Goal: Task Accomplishment & Management: Manage account settings

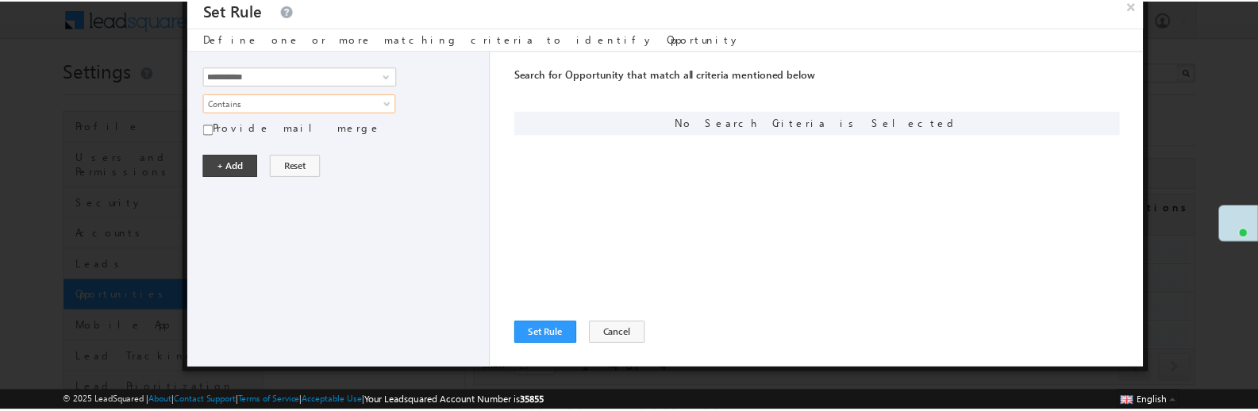
scroll to position [127, 0]
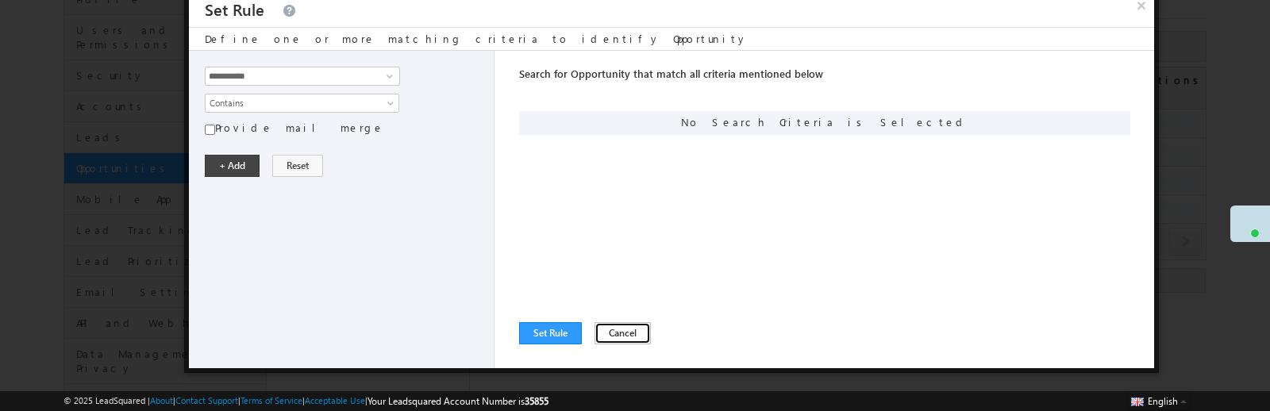
click at [622, 334] on button "Cancel" at bounding box center [622, 333] width 56 height 22
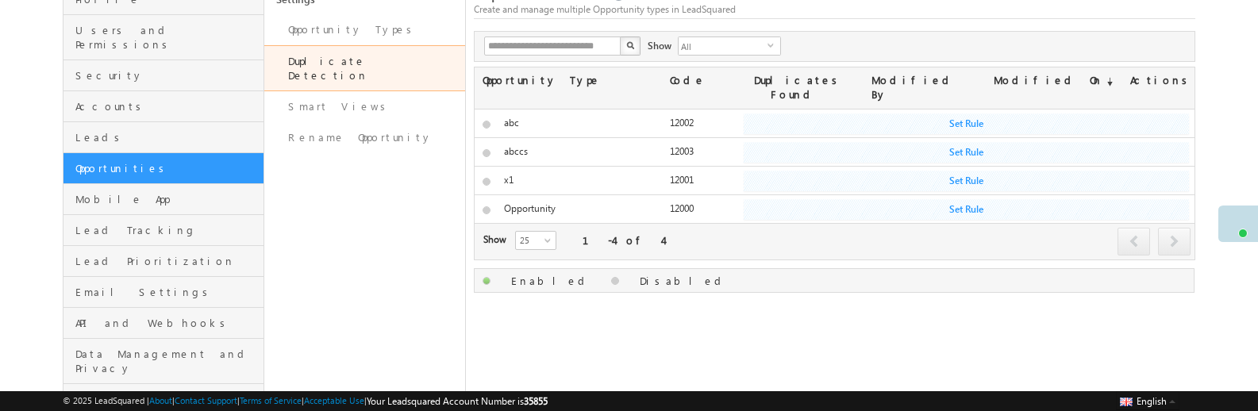
scroll to position [0, 0]
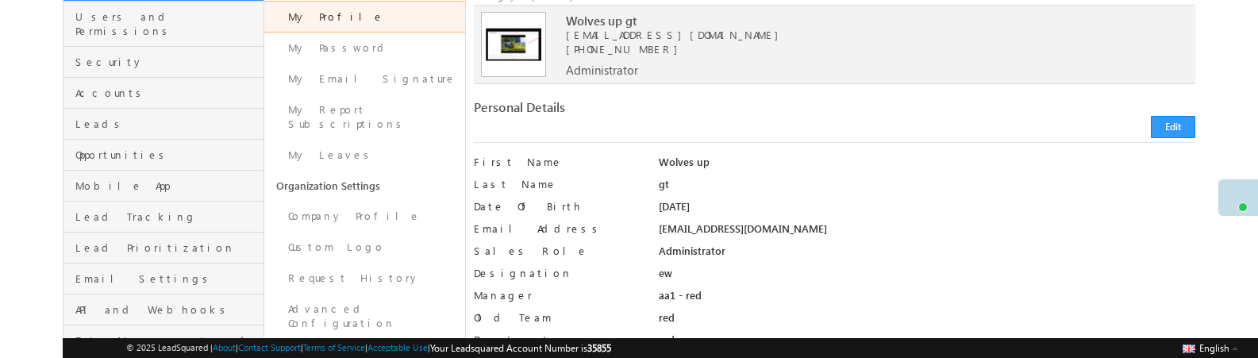
scroll to position [148, 0]
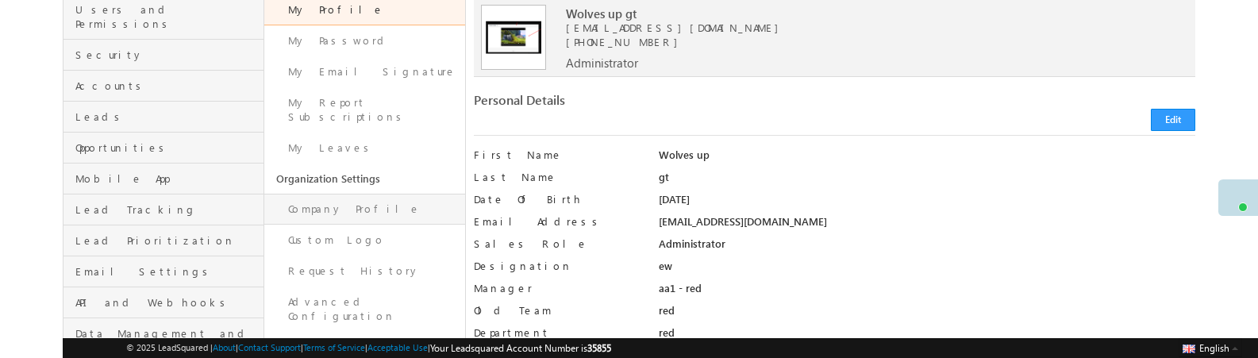
click at [340, 194] on link "Company Profile" at bounding box center [364, 209] width 201 height 31
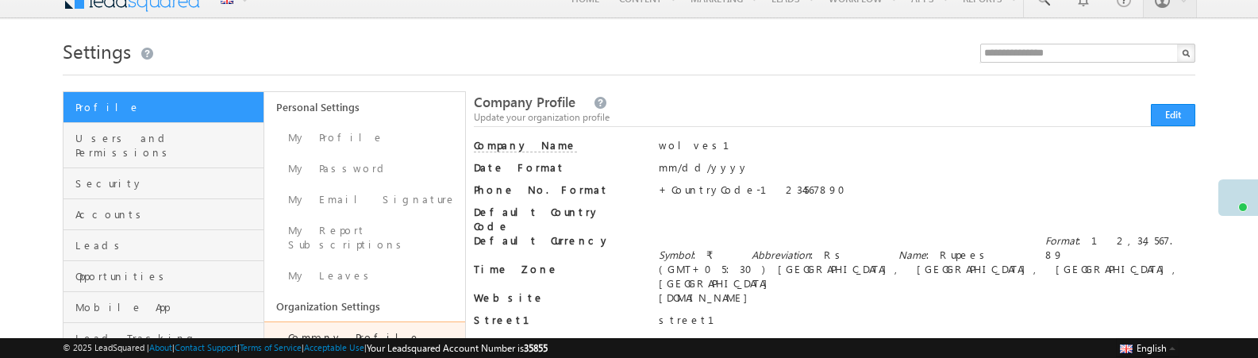
scroll to position [18, 0]
click at [1174, 119] on button "Edit" at bounding box center [1173, 116] width 44 height 22
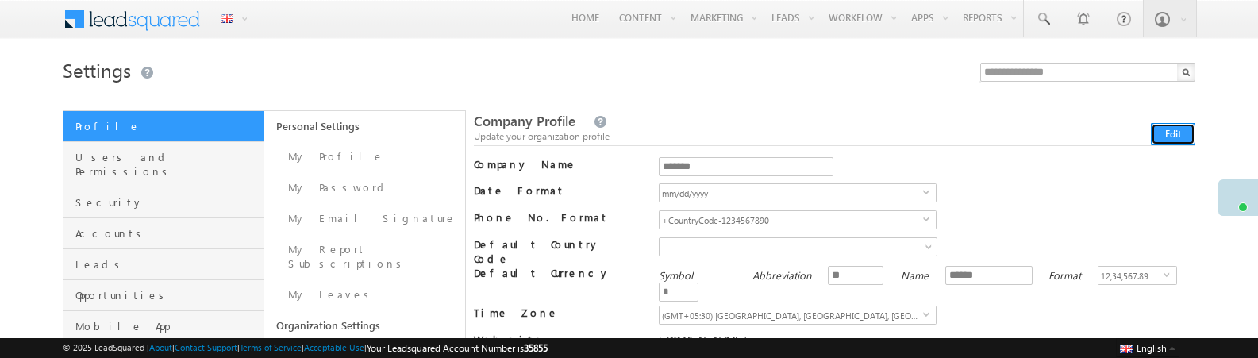
scroll to position [313, 0]
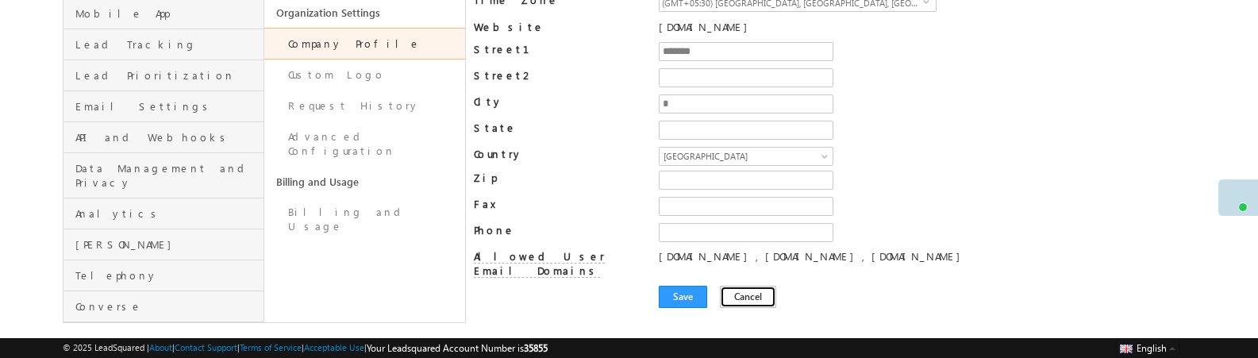
click at [742, 286] on button "Cancel" at bounding box center [748, 297] width 56 height 22
